Goal: Information Seeking & Learning: Learn about a topic

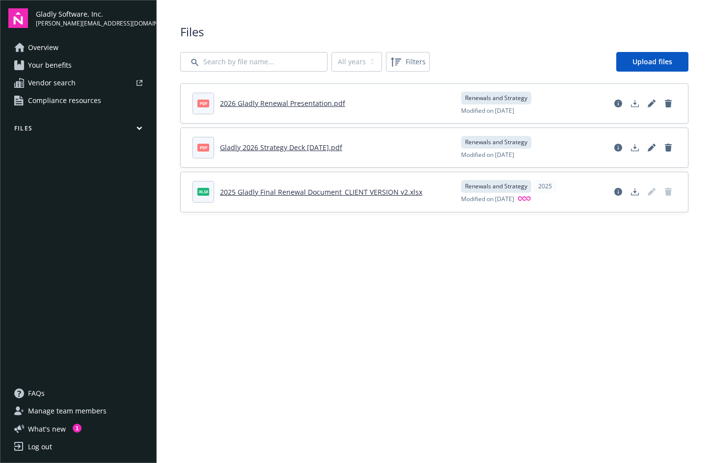
click at [264, 102] on link "2026 Gladly Renewal Presentation.pdf" at bounding box center [282, 103] width 125 height 9
click at [294, 149] on link "Gladly 2026 Strategy Deck [DATE].pdf" at bounding box center [281, 147] width 122 height 9
click at [266, 193] on link "2025 Gladly Final Renewal Document_CLIENT VERSION v2.xlsx" at bounding box center [321, 191] width 202 height 9
click at [634, 190] on icon "Download document" at bounding box center [635, 192] width 8 height 8
click at [464, 19] on div "Files All years 2025 Filters Upload files pdf 2026 Gladly Renewal Presentation.…" at bounding box center [434, 118] width 555 height 236
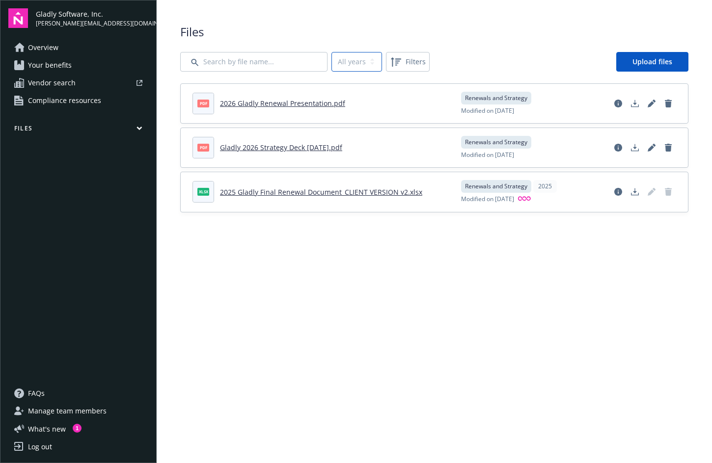
click at [371, 64] on select "All years 2025" at bounding box center [356, 62] width 51 height 20
select select "2025"
click at [331, 52] on select "All years 2025" at bounding box center [356, 62] width 51 height 20
select select "2025"
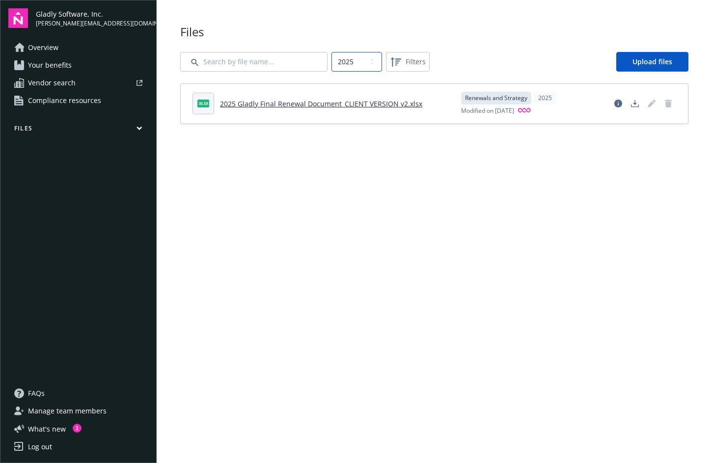
click at [362, 61] on select "All years 2025" at bounding box center [356, 62] width 51 height 20
click at [331, 52] on select "All years 2025" at bounding box center [356, 62] width 51 height 20
select select "2025"
select select
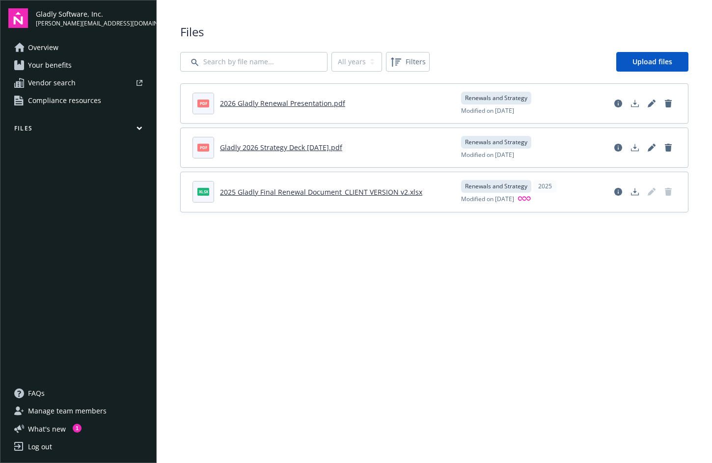
click at [57, 67] on span "Your benefits" at bounding box center [50, 65] width 44 height 16
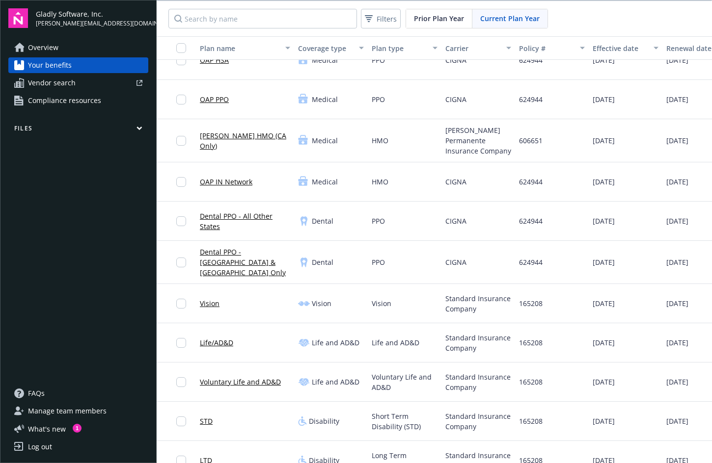
scroll to position [17, 0]
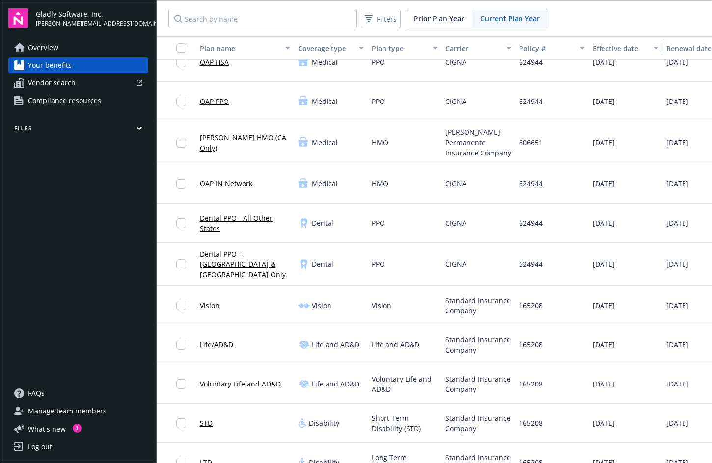
click at [655, 47] on div "button" at bounding box center [657, 48] width 5 height 23
click at [653, 48] on icon "button" at bounding box center [655, 48] width 5 height 3
click at [42, 46] on span "Overview" at bounding box center [43, 48] width 30 height 16
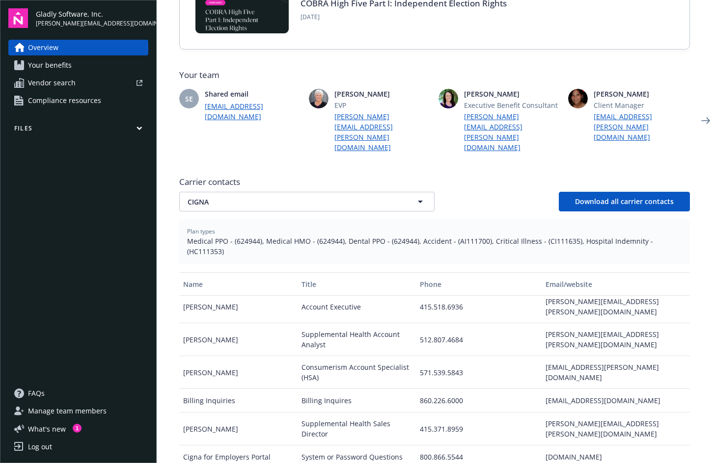
scroll to position [4, 0]
